Goal: Information Seeking & Learning: Find specific fact

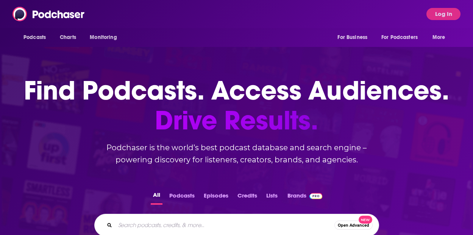
click at [153, 227] on input "Search podcasts, credits, & more..." at bounding box center [224, 225] width 219 height 12
type input "[PERSON_NAME]"
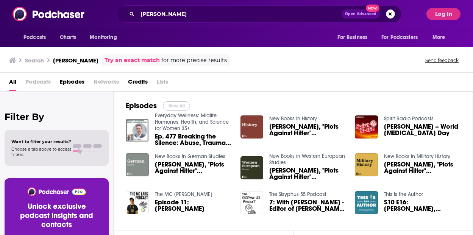
click at [175, 106] on button "View All" at bounding box center [176, 105] width 27 height 9
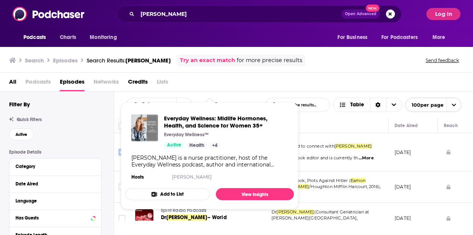
click at [119, 152] on input "Toggle select row" at bounding box center [121, 152] width 7 height 7
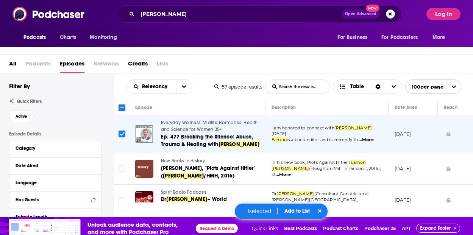
scroll to position [23, 0]
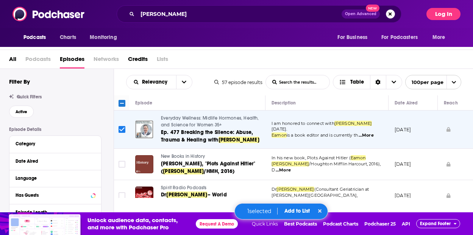
click at [439, 15] on button "Log In" at bounding box center [443, 14] width 34 height 12
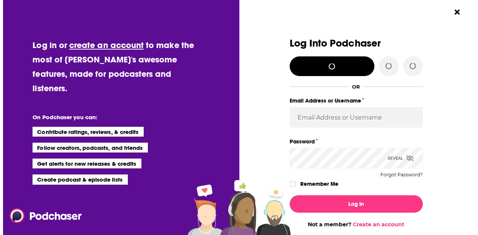
scroll to position [0, 0]
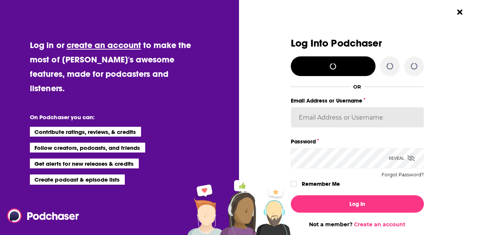
type input "[PERSON_NAME][EMAIL_ADDRESS][DOMAIN_NAME]"
